Goal: Information Seeking & Learning: Learn about a topic

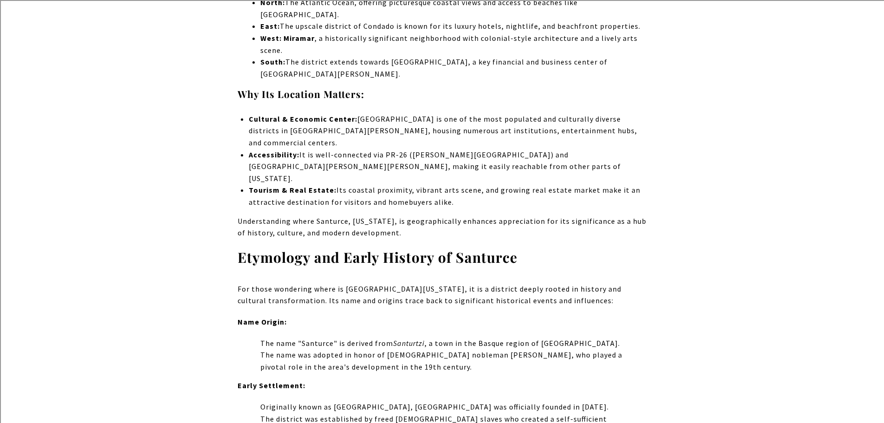
scroll to position [1160, 0]
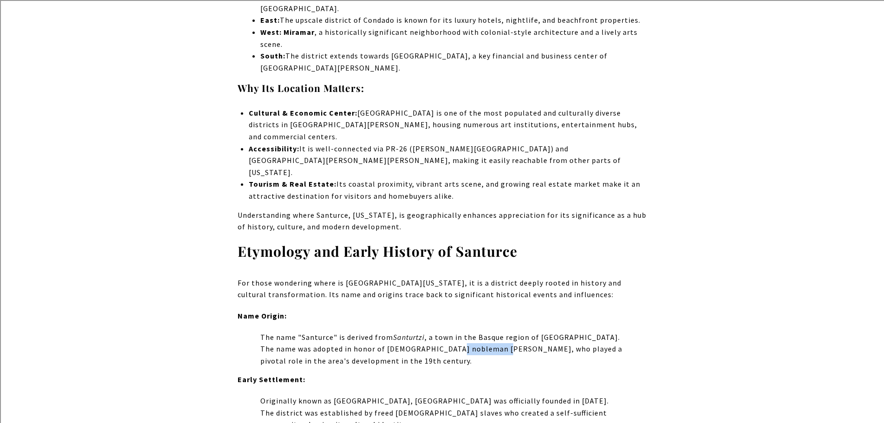
drag, startPoint x: 452, startPoint y: 263, endPoint x: 496, endPoint y: 262, distance: 44.1
click at [496, 343] on p "The name was adopted in honor of [DEMOGRAPHIC_DATA] nobleman [PERSON_NAME], who…" at bounding box center [453, 355] width 386 height 24
click at [522, 343] on p "The name was adopted in honor of [DEMOGRAPHIC_DATA] nobleman [PERSON_NAME], who…" at bounding box center [453, 355] width 386 height 24
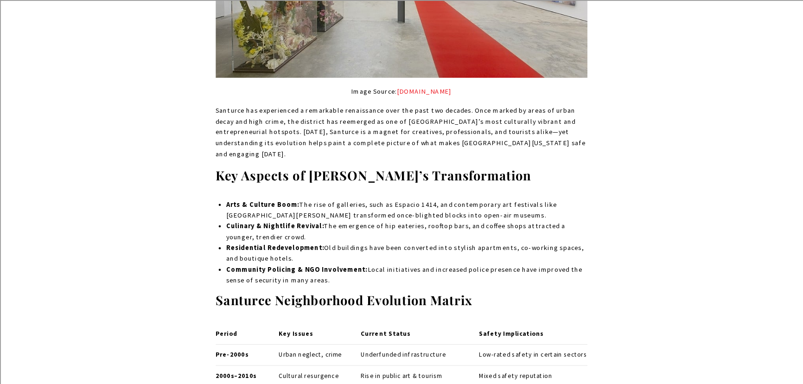
scroll to position [2319, 0]
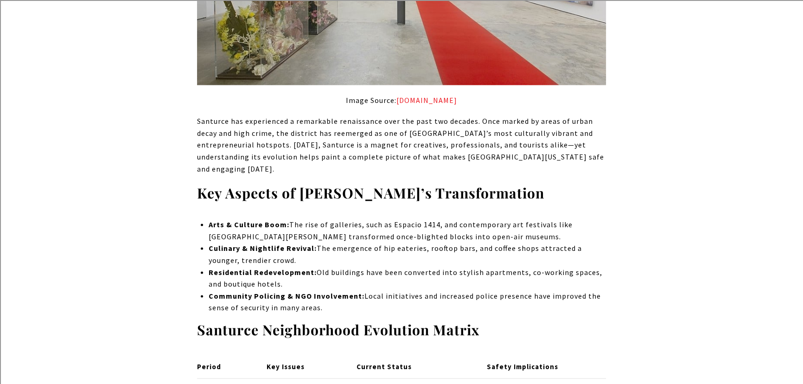
drag, startPoint x: 874, startPoint y: 3, endPoint x: 114, endPoint y: 270, distance: 805.9
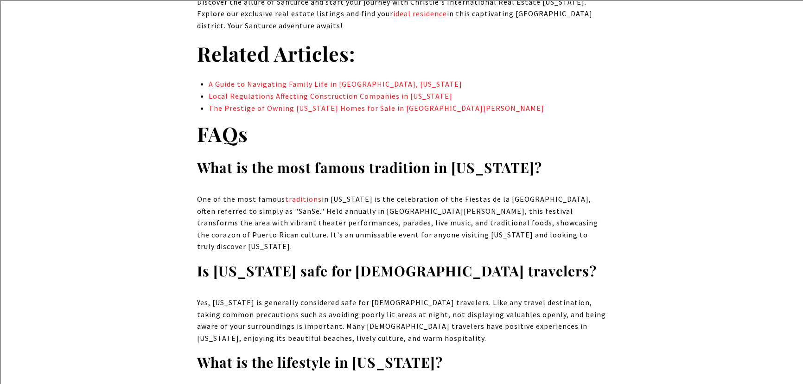
scroll to position [7084, 0]
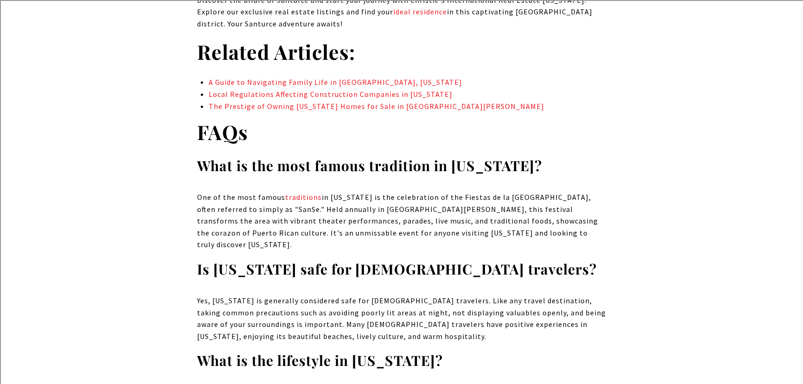
drag, startPoint x: 430, startPoint y: 224, endPoint x: 510, endPoint y: 222, distance: 79.8
drag, startPoint x: 315, startPoint y: 235, endPoint x: 471, endPoint y: 247, distance: 156.4
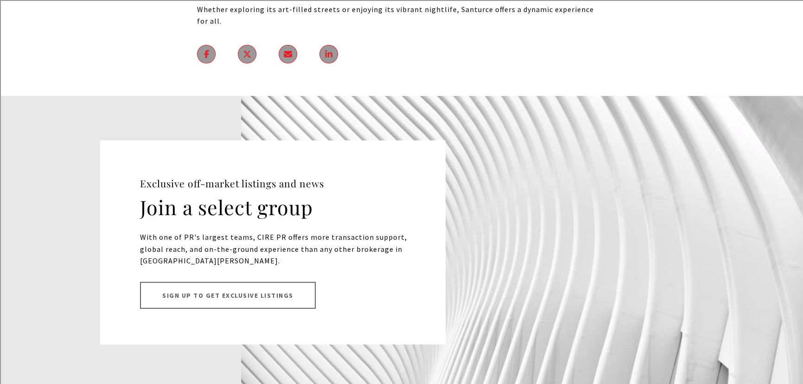
scroll to position [7717, 0]
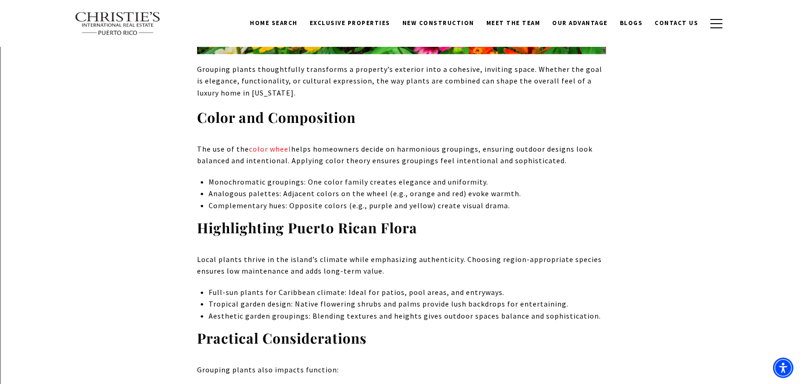
scroll to position [2952, 0]
